Goal: Information Seeking & Learning: Learn about a topic

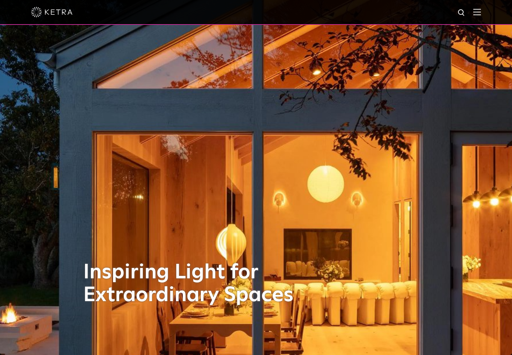
click at [387, 122] on div "Inspiring Light for Extraordinary Spaces" at bounding box center [256, 177] width 346 height 355
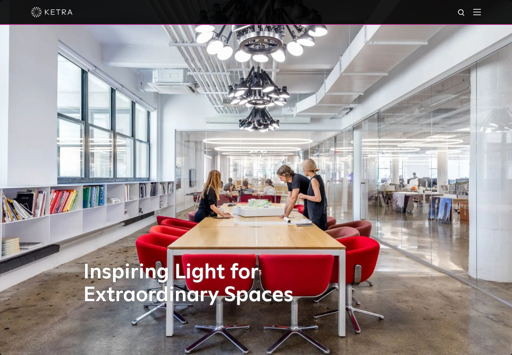
click at [311, 143] on div "Inspiring Light for Extraordinary Spaces" at bounding box center [256, 177] width 346 height 355
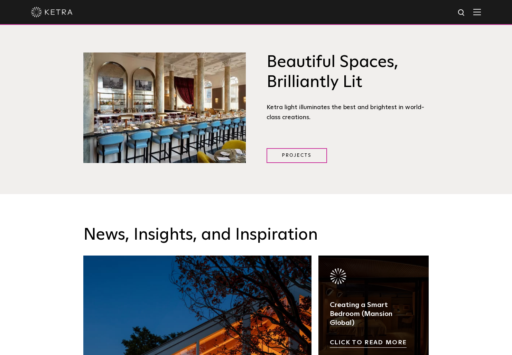
scroll to position [935, 0]
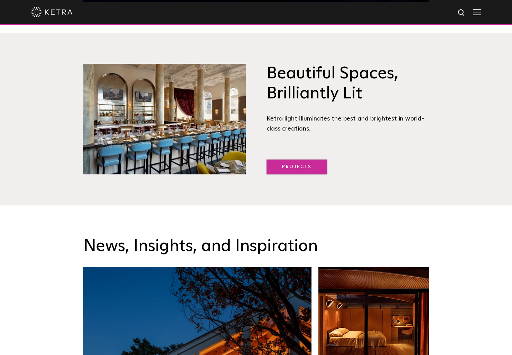
click at [309, 166] on link "Projects" at bounding box center [296, 167] width 60 height 15
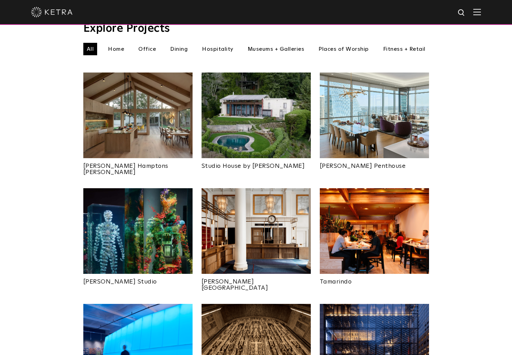
scroll to position [281, 0]
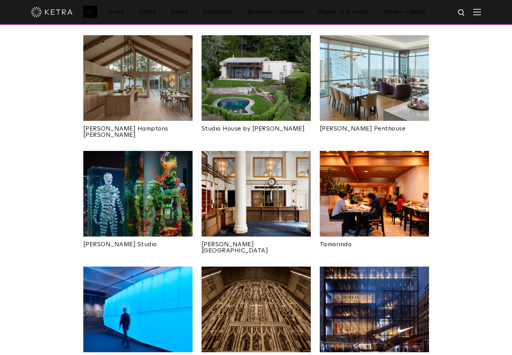
click at [351, 211] on img at bounding box center [374, 194] width 109 height 86
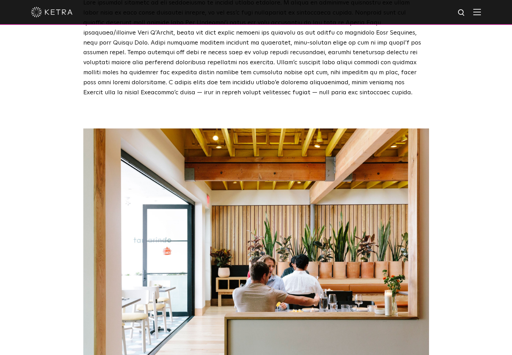
scroll to position [1219, 0]
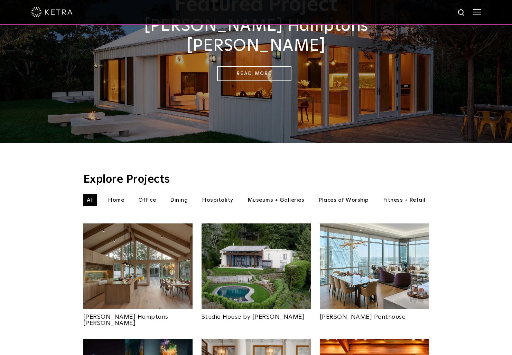
scroll to position [99, 0]
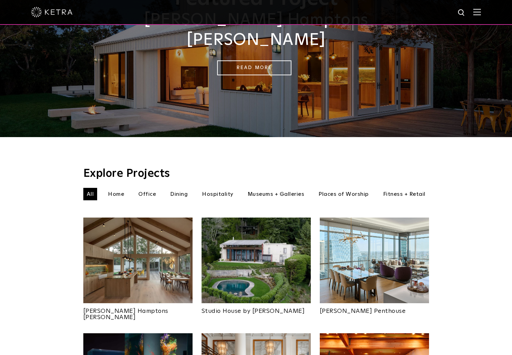
click at [177, 188] on li "Dining" at bounding box center [179, 194] width 25 height 12
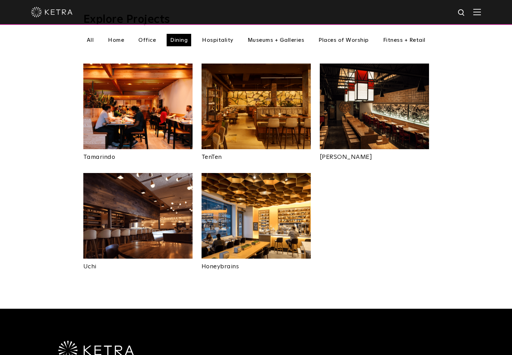
scroll to position [256, 0]
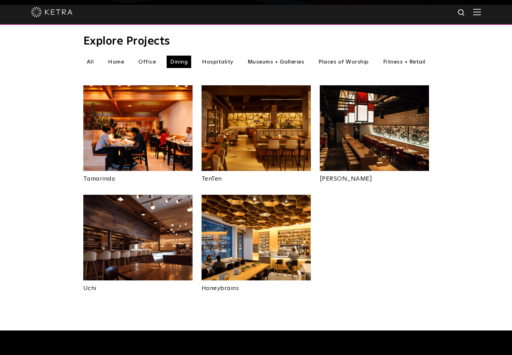
scroll to position [347, 0]
